Goal: Register for event/course

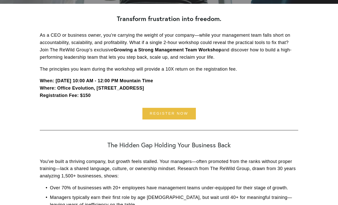
scroll to position [138, 0]
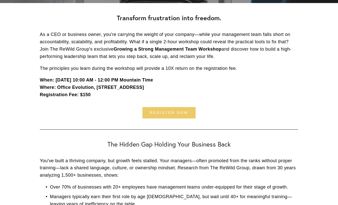
click at [187, 112] on link "register now" at bounding box center [168, 112] width 53 height 11
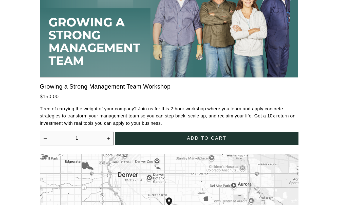
scroll to position [1425, 0]
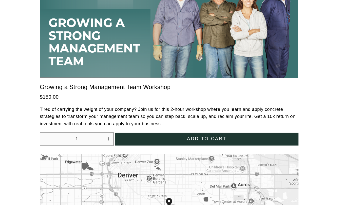
click at [202, 133] on button "Add to cart" at bounding box center [206, 139] width 183 height 13
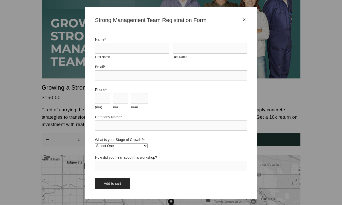
click at [145, 145] on select "Select One Stage 1 (1-10 employees) Stage 2 (11-19 employees) Stage 3 (20-34 em…" at bounding box center [121, 145] width 52 height 5
click at [185, 137] on div "Name * First Name Last Name Email * * ###" at bounding box center [171, 107] width 152 height 141
click at [246, 19] on div "×" at bounding box center [244, 20] width 6 height 6
